Goal: Check status

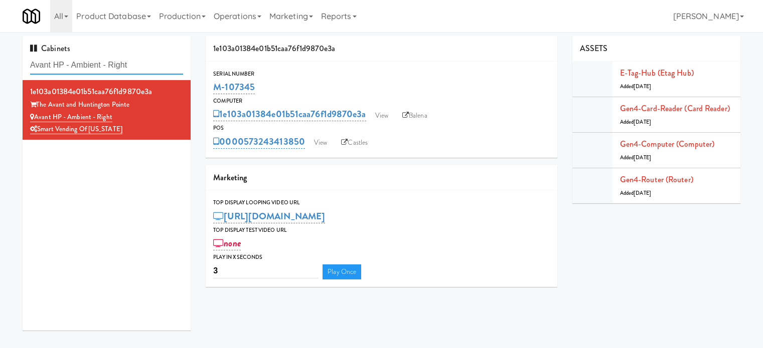
click at [154, 61] on input "Avant HP - Ambient - Right" at bounding box center [106, 65] width 153 height 19
paste input "Fridge - Lef"
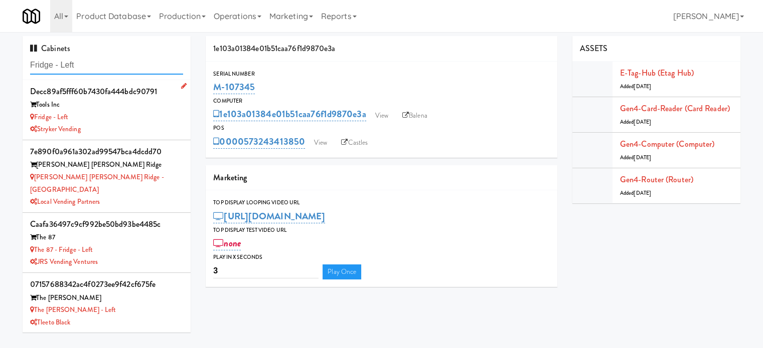
type input "Fridge - Left"
click at [119, 117] on div "Fridge - Left" at bounding box center [106, 117] width 153 height 13
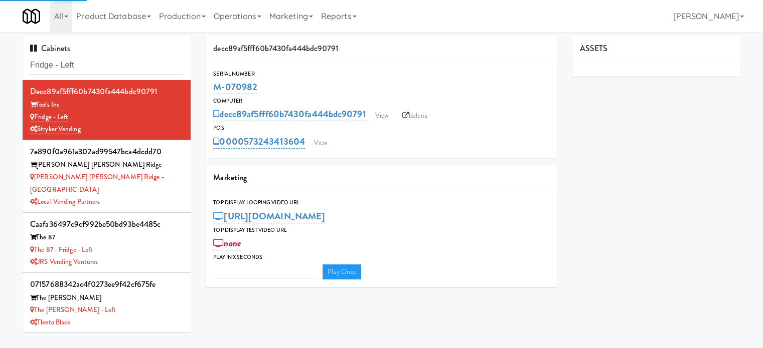
type input "3"
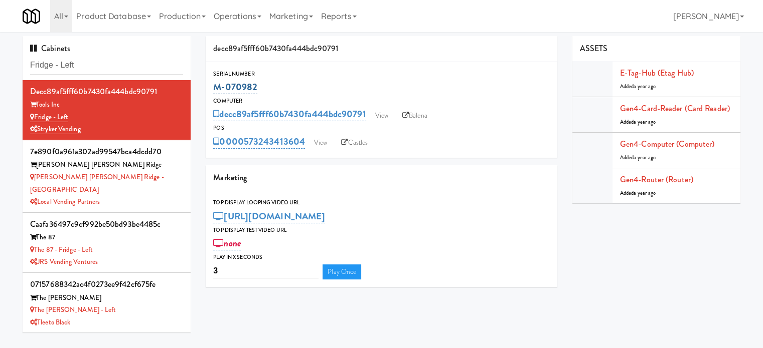
drag, startPoint x: 259, startPoint y: 88, endPoint x: 213, endPoint y: 87, distance: 46.1
click at [213, 87] on div "M-070982" at bounding box center [381, 87] width 336 height 17
copy link "M-070982"
click at [118, 65] on input "Fridge - Left" at bounding box center [106, 65] width 153 height 19
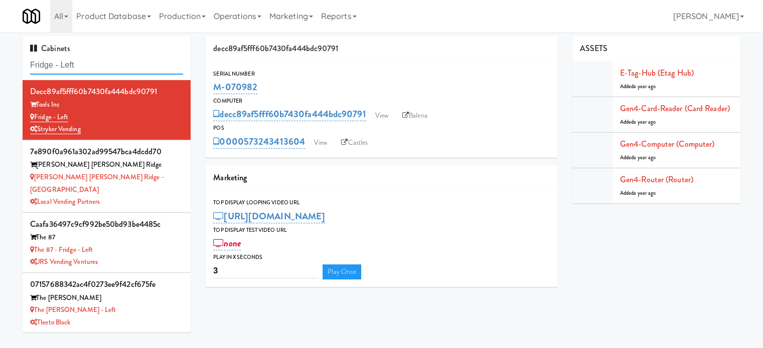
click at [118, 65] on input "Fridge - Left" at bounding box center [106, 65] width 153 height 19
paste input "Avant HP - Cooler - Middle"
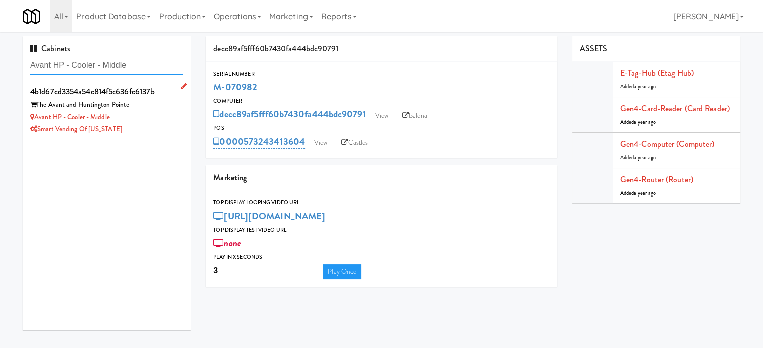
type input "Avant HP - Cooler - Middle"
click at [164, 124] on div "Smart Vending of [US_STATE]" at bounding box center [106, 129] width 153 height 13
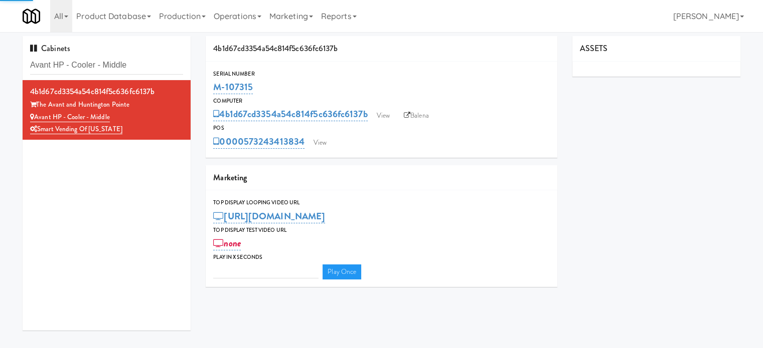
type input "3"
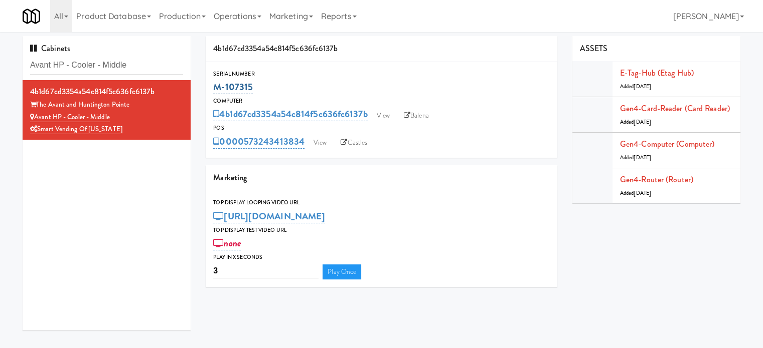
drag, startPoint x: 257, startPoint y: 89, endPoint x: 215, endPoint y: 90, distance: 41.6
click at [215, 90] on div "M-107315" at bounding box center [381, 87] width 336 height 17
click at [421, 117] on link "Balena" at bounding box center [416, 115] width 35 height 15
copy link "M-107315"
click at [136, 58] on input "Avant HP - Cooler - Middle" at bounding box center [106, 65] width 153 height 19
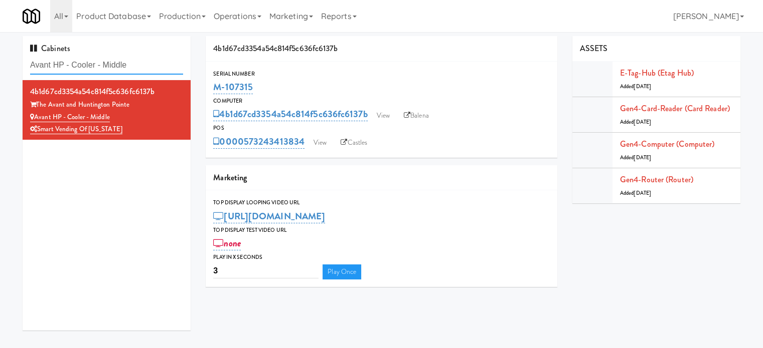
click at [136, 59] on input "Avant HP - Cooler - Middle" at bounding box center [106, 65] width 153 height 19
click at [137, 67] on input "Avant HP - Cooler - Middle" at bounding box center [106, 65] width 153 height 19
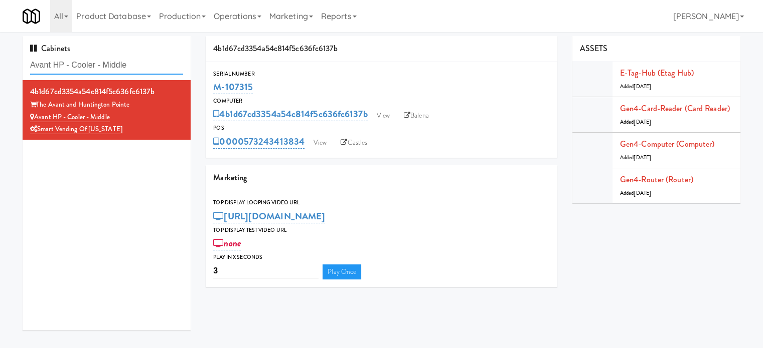
click at [137, 67] on input "Avant HP - Cooler - Middle" at bounding box center [106, 65] width 153 height 19
paste input "Eleven55 - Pantry"
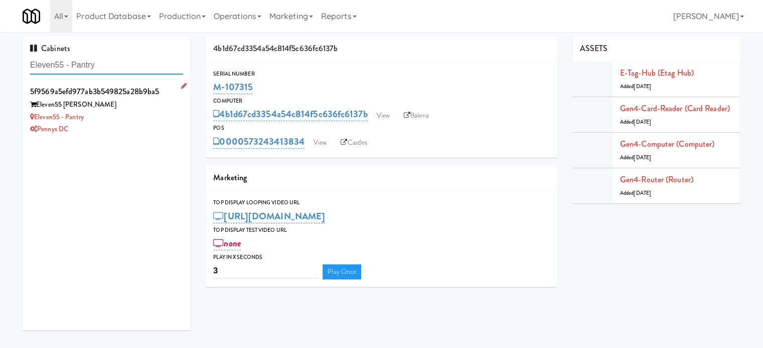
type input "Eleven55 - Pantry"
click at [131, 119] on div "Eleven55 - Pantry" at bounding box center [106, 117] width 153 height 13
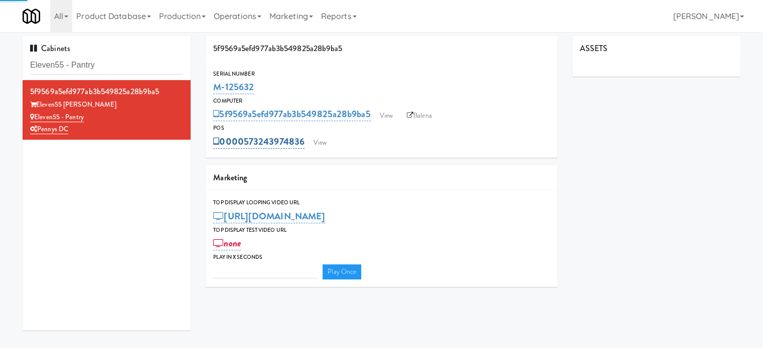
type input "3"
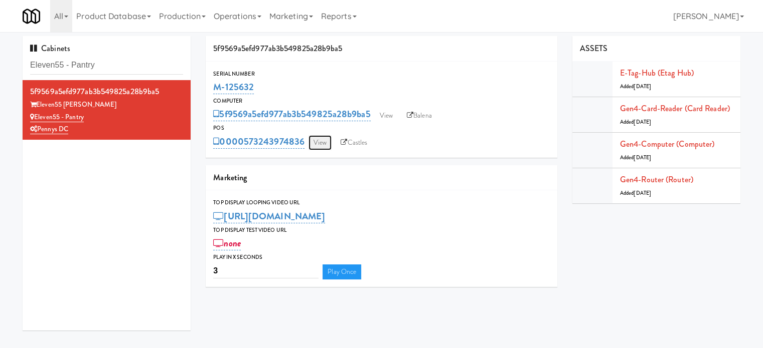
click at [317, 146] on link "View" at bounding box center [319, 142] width 23 height 15
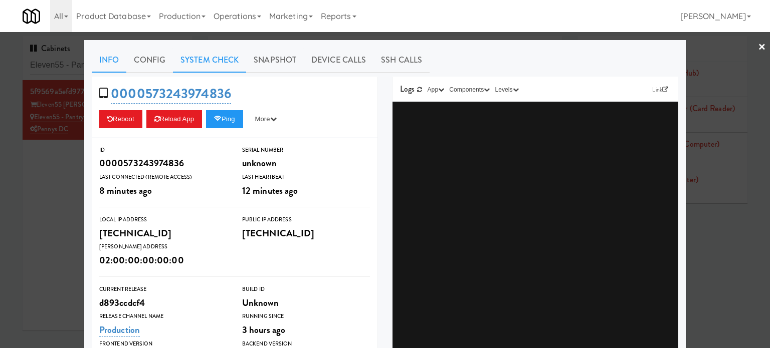
click at [215, 63] on link "System Check" at bounding box center [209, 60] width 73 height 25
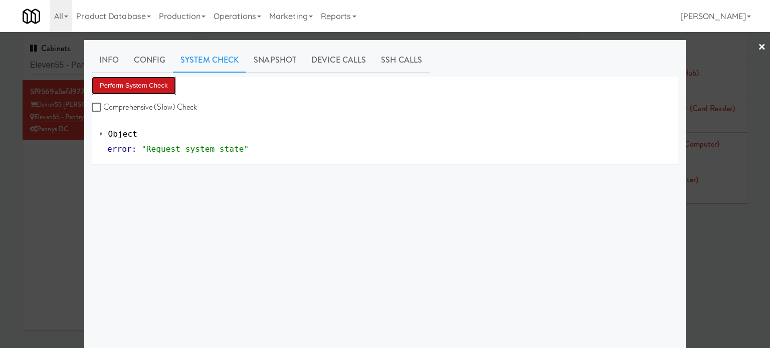
click at [129, 91] on button "Perform System Check" at bounding box center [134, 86] width 84 height 18
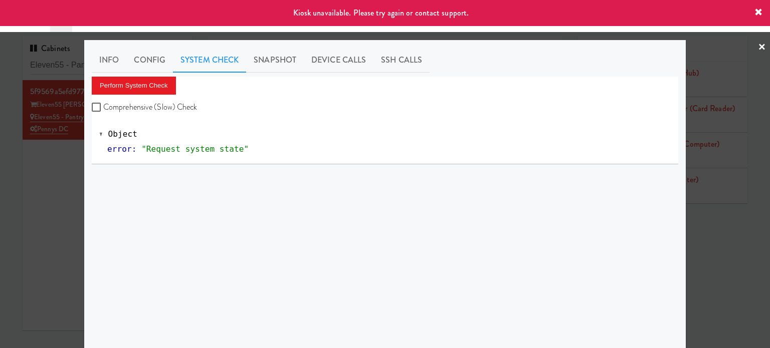
click at [68, 171] on div at bounding box center [385, 174] width 770 height 348
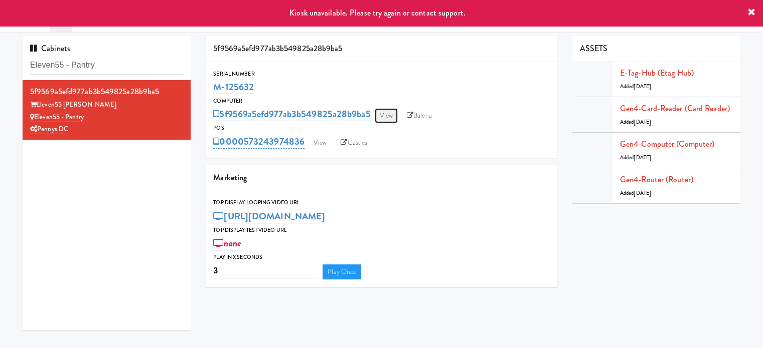
click at [381, 120] on link "View" at bounding box center [386, 115] width 23 height 15
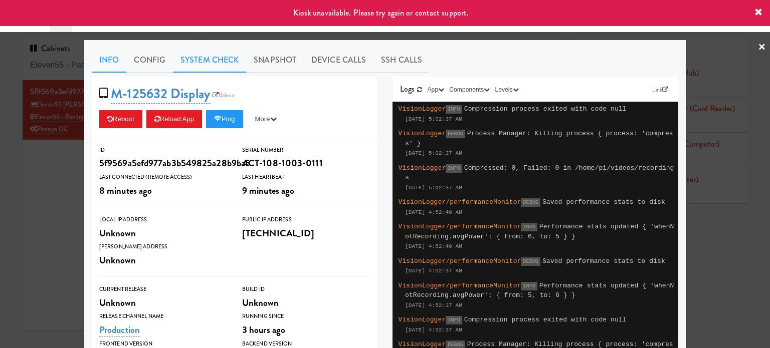
click at [193, 63] on link "System Check" at bounding box center [209, 60] width 73 height 25
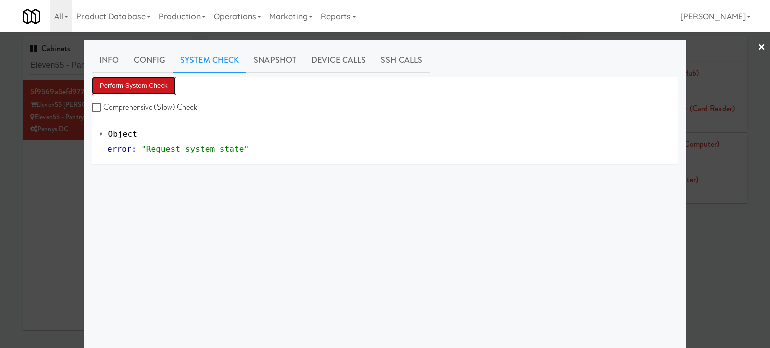
click at [153, 87] on button "Perform System Check" at bounding box center [134, 86] width 84 height 18
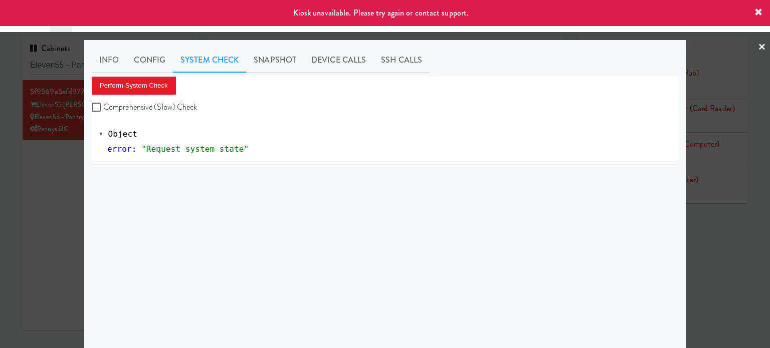
click at [71, 190] on div at bounding box center [385, 174] width 770 height 348
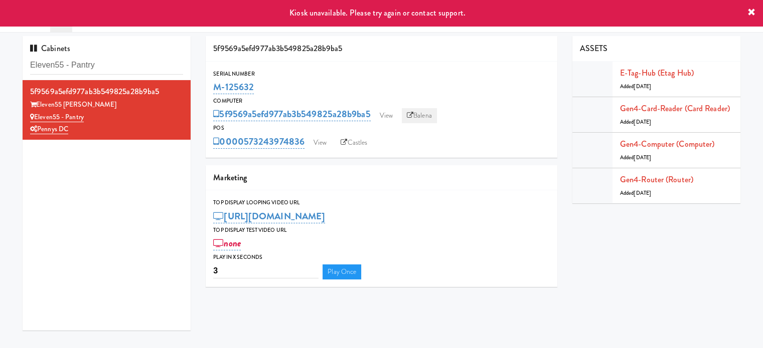
click at [429, 118] on link "Balena" at bounding box center [419, 115] width 35 height 15
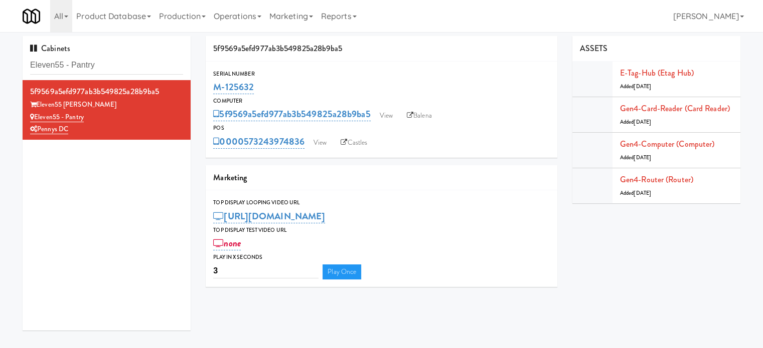
drag, startPoint x: 254, startPoint y: 86, endPoint x: 213, endPoint y: 90, distance: 41.8
click at [213, 90] on div "Serial Number M-125632" at bounding box center [381, 82] width 351 height 27
copy link "M-125632"
